Goal: Information Seeking & Learning: Learn about a topic

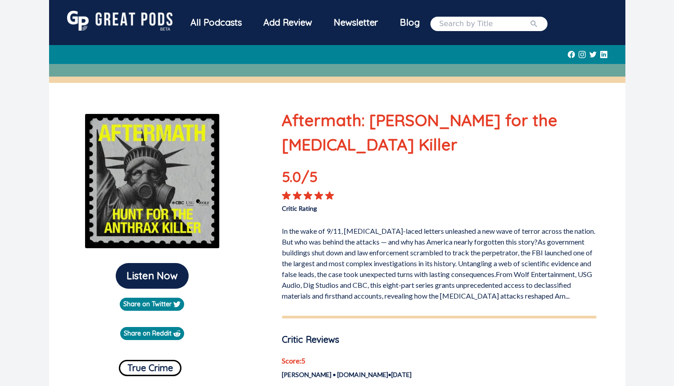
click at [302, 222] on p "In the wake of 9/11, [MEDICAL_DATA]-laced letters unleashed a new wave of terro…" at bounding box center [439, 261] width 315 height 79
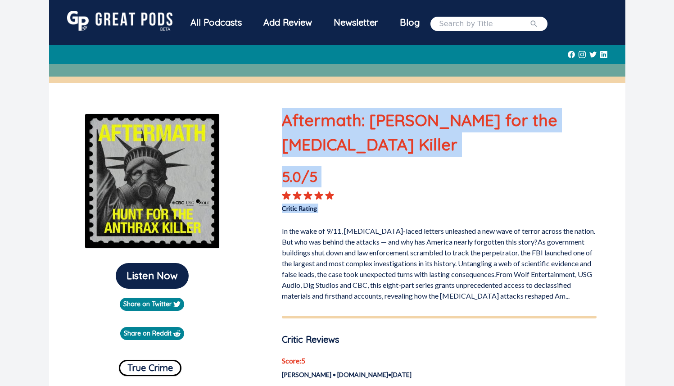
click at [302, 222] on p "In the wake of 9/11, [MEDICAL_DATA]-laced letters unleashed a new wave of terro…" at bounding box center [439, 261] width 315 height 79
click at [316, 222] on p "In the wake of 9/11, [MEDICAL_DATA]-laced letters unleashed a new wave of terro…" at bounding box center [439, 261] width 315 height 79
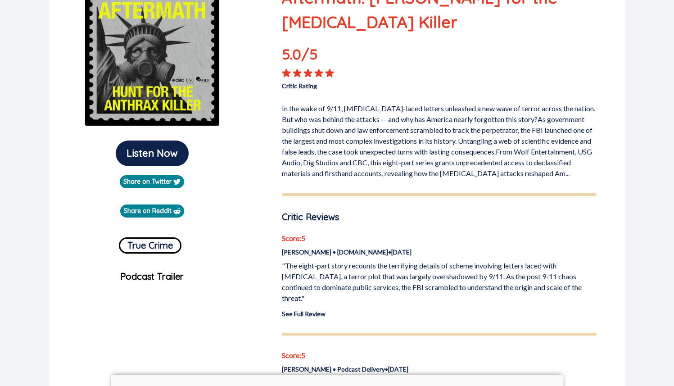
scroll to position [134, 0]
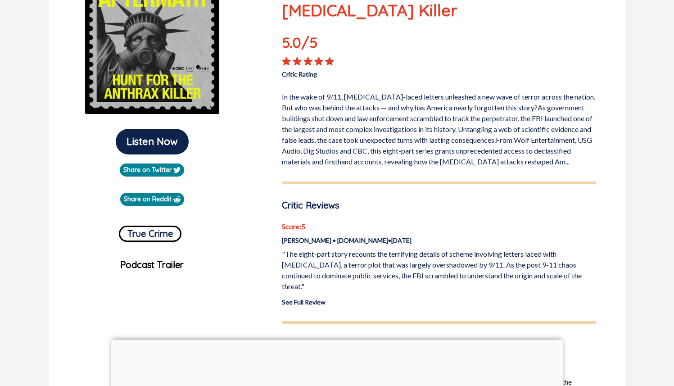
click at [328, 248] on p ""The eight-part story recounts the terrifying details of scheme involving lette…" at bounding box center [439, 269] width 315 height 43
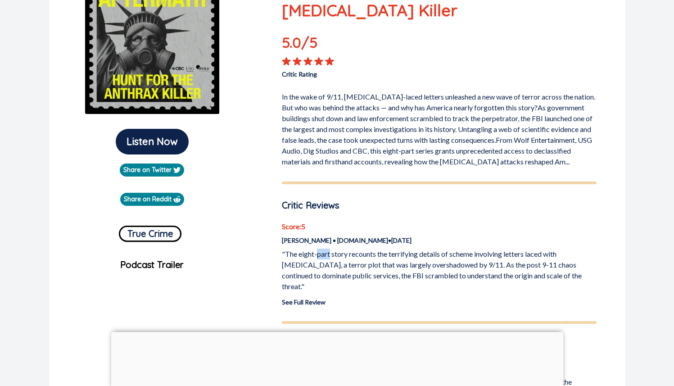
click at [328, 248] on p ""The eight-part story recounts the terrifying details of scheme involving lette…" at bounding box center [439, 269] width 315 height 43
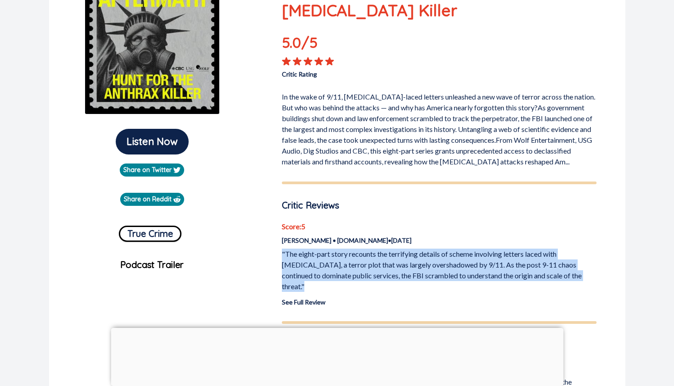
click at [345, 248] on p ""The eight-part story recounts the terrifying details of scheme involving lette…" at bounding box center [439, 269] width 315 height 43
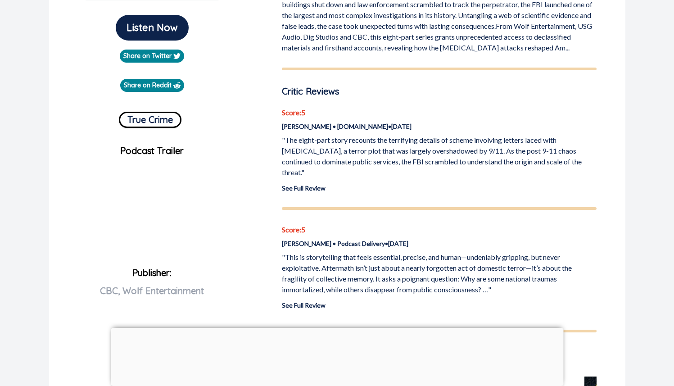
scroll to position [250, 0]
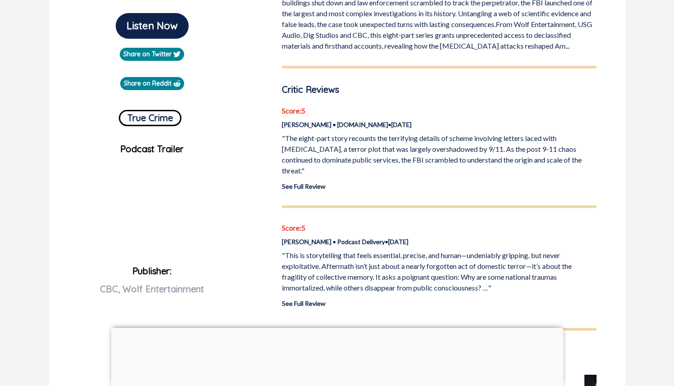
click at [345, 250] on p ""This is storytelling that feels essential, precise, and human—undeniably gripp…" at bounding box center [439, 271] width 315 height 43
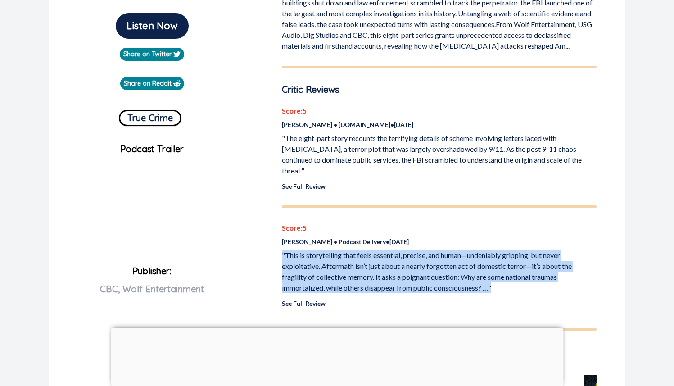
click at [358, 250] on p ""This is storytelling that feels essential, precise, and human—undeniably gripp…" at bounding box center [439, 271] width 315 height 43
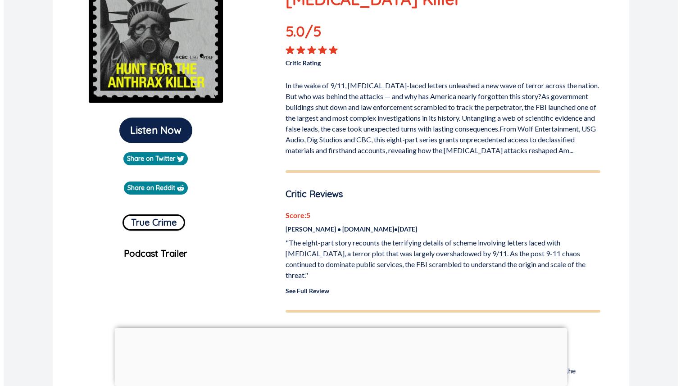
scroll to position [61, 0]
